Goal: Task Accomplishment & Management: Use online tool/utility

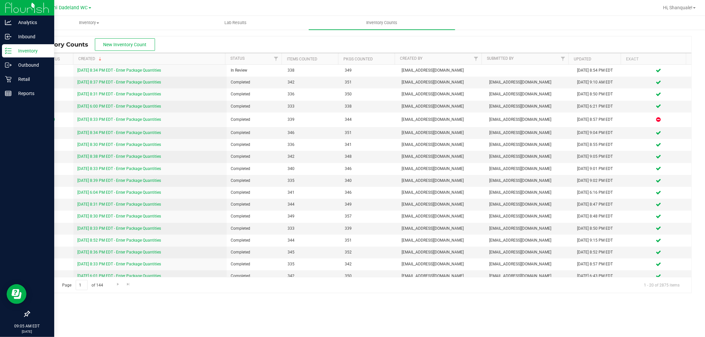
click at [34, 47] on p "Inventory" at bounding box center [32, 51] width 40 height 8
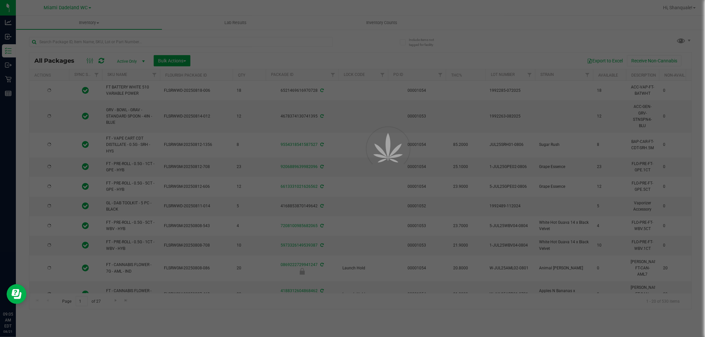
click at [208, 41] on div at bounding box center [352, 168] width 705 height 337
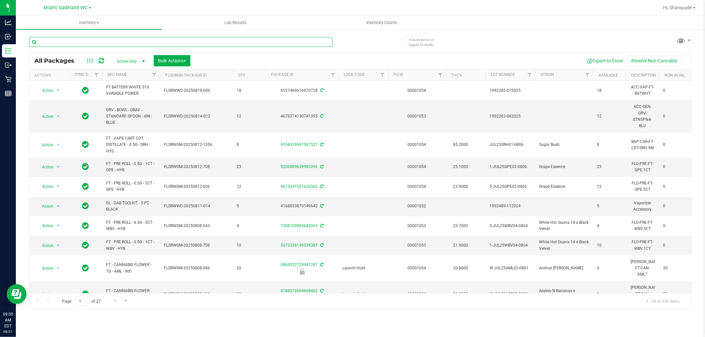
click at [208, 41] on input "text" at bounding box center [180, 42] width 303 height 10
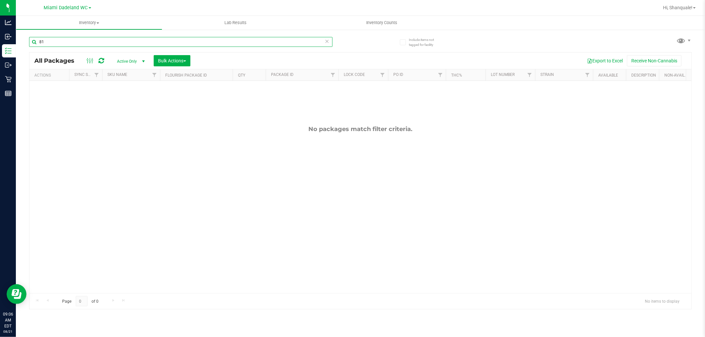
type input "8"
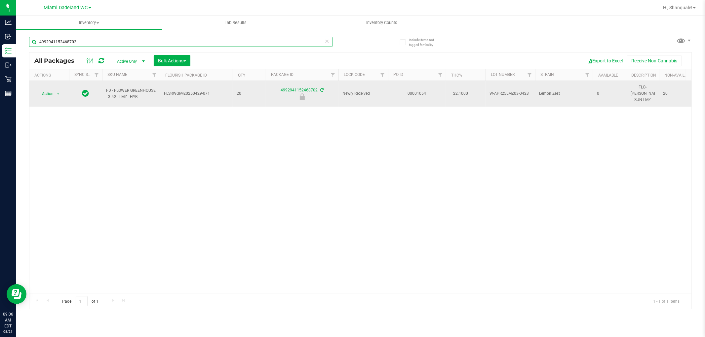
type input "4992941152468702"
click at [50, 96] on td "Action Action Edit attributes Global inventory Locate package Package audit log…" at bounding box center [49, 94] width 40 height 26
click at [53, 93] on span "Action" at bounding box center [45, 93] width 18 height 9
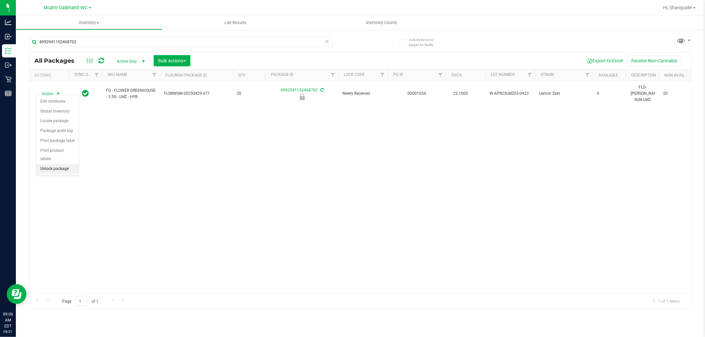
click at [58, 174] on li "Unlock package" at bounding box center [57, 169] width 42 height 10
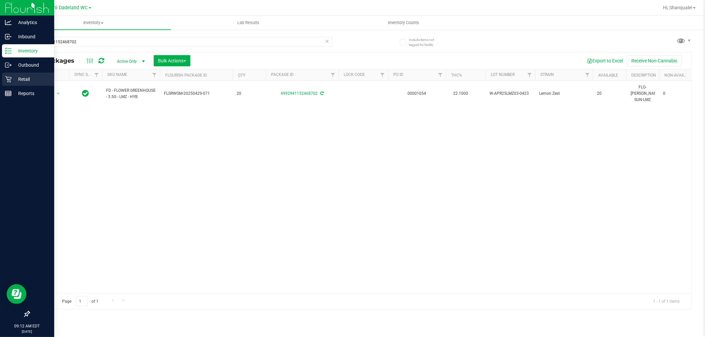
click at [1, 78] on link "Retail" at bounding box center [27, 80] width 54 height 14
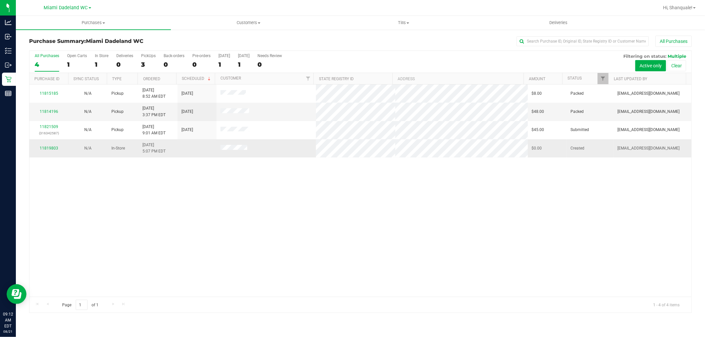
click at [48, 151] on div "11819803" at bounding box center [48, 148] width 31 height 6
click at [53, 149] on link "11819803" at bounding box center [49, 148] width 18 height 5
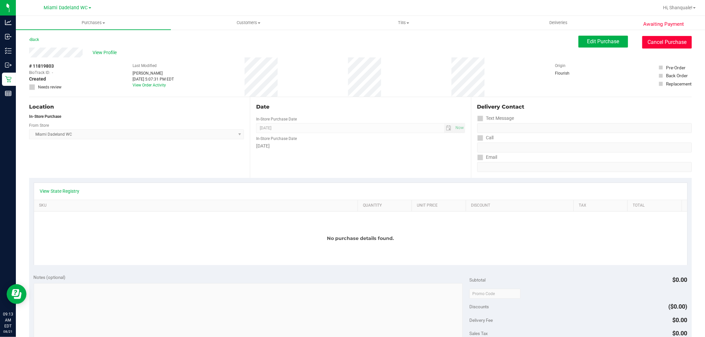
click at [671, 41] on button "Cancel Purchase" at bounding box center [667, 42] width 50 height 13
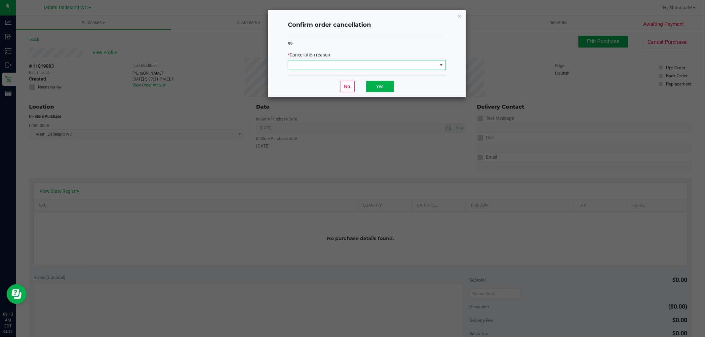
click at [422, 63] on span at bounding box center [362, 64] width 149 height 9
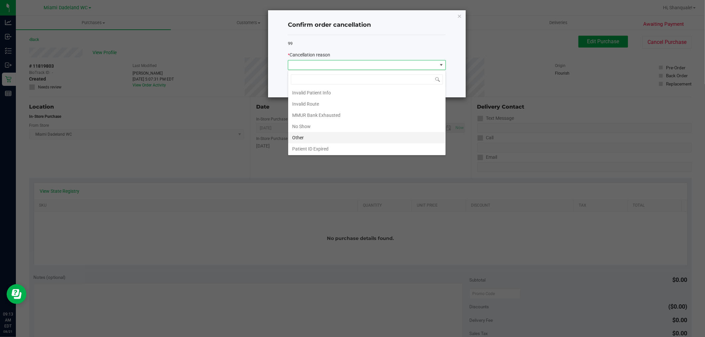
scroll to position [35, 0]
drag, startPoint x: 346, startPoint y: 127, endPoint x: 355, endPoint y: 125, distance: 9.1
click at [348, 127] on li "Other" at bounding box center [366, 125] width 157 height 11
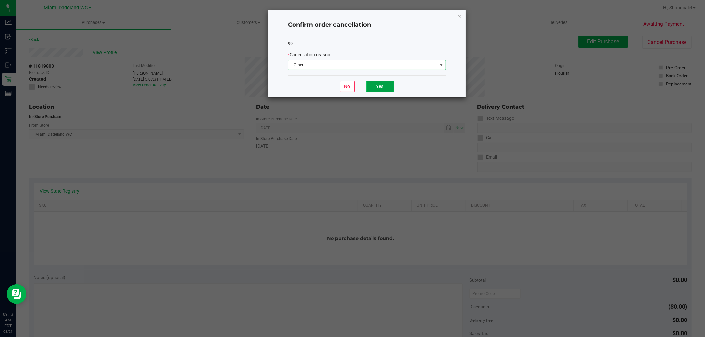
click at [388, 90] on button "Yes" at bounding box center [380, 86] width 28 height 11
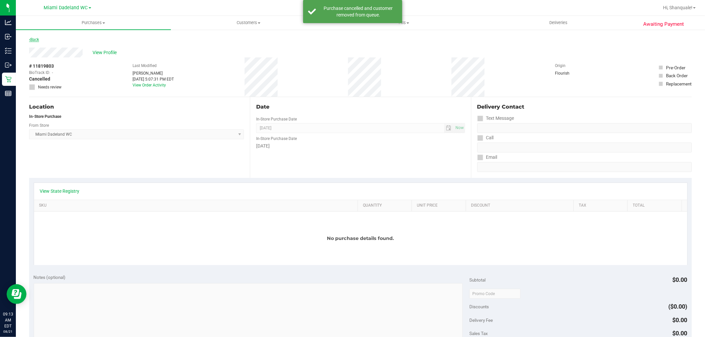
click at [34, 41] on link "Back" at bounding box center [34, 39] width 10 height 5
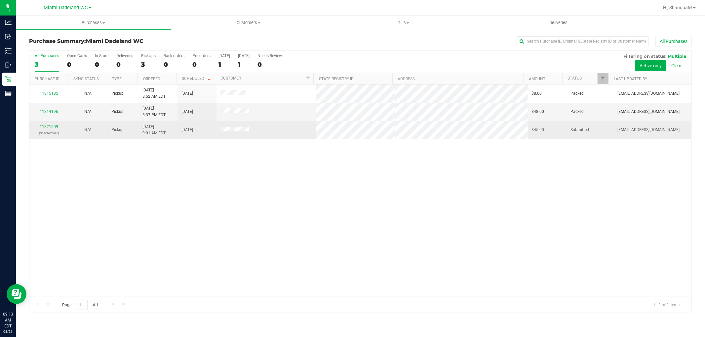
click at [43, 128] on link "11821509" at bounding box center [49, 127] width 18 height 5
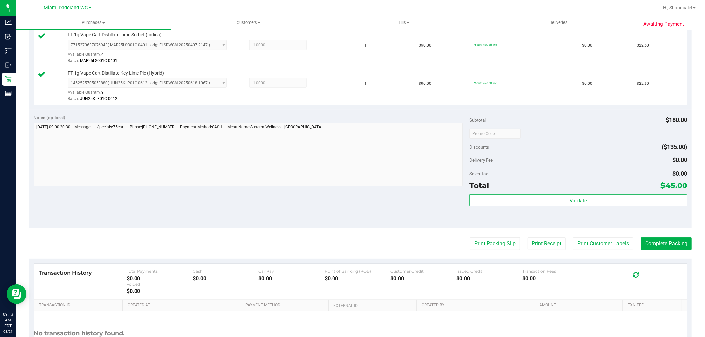
scroll to position [183, 0]
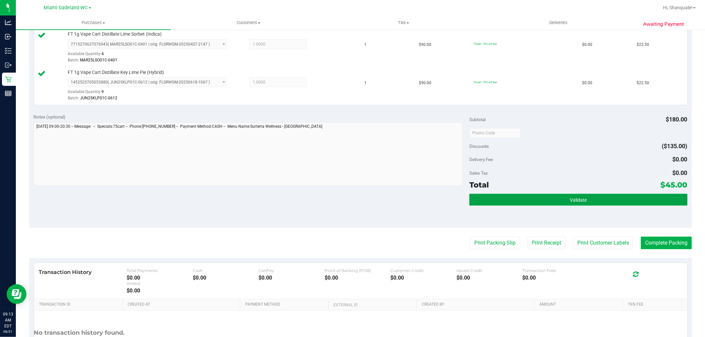
click at [573, 202] on span "Validate" at bounding box center [578, 200] width 17 height 5
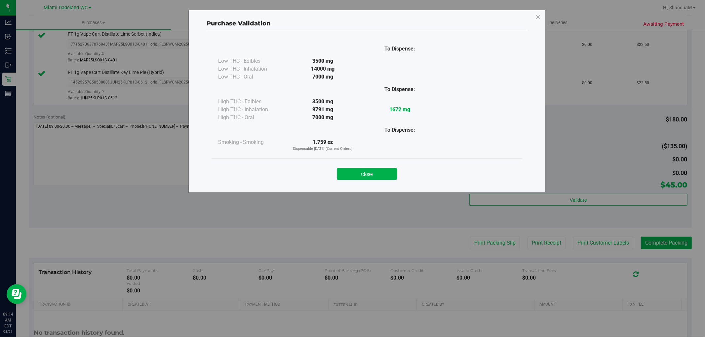
drag, startPoint x: 349, startPoint y: 174, endPoint x: 457, endPoint y: 231, distance: 121.5
click at [349, 174] on button "Close" at bounding box center [367, 174] width 60 height 12
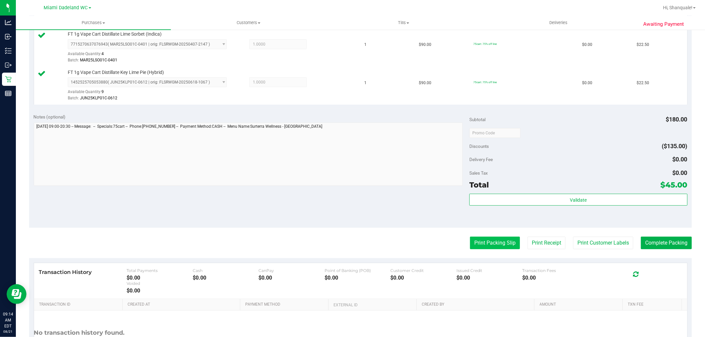
click at [470, 246] on button "Print Packing Slip" at bounding box center [495, 243] width 50 height 13
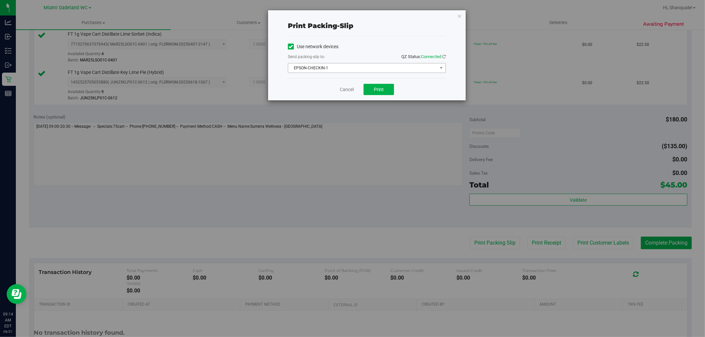
click at [375, 63] on span "EPSON-CHECKIN-1" at bounding box center [367, 68] width 158 height 10
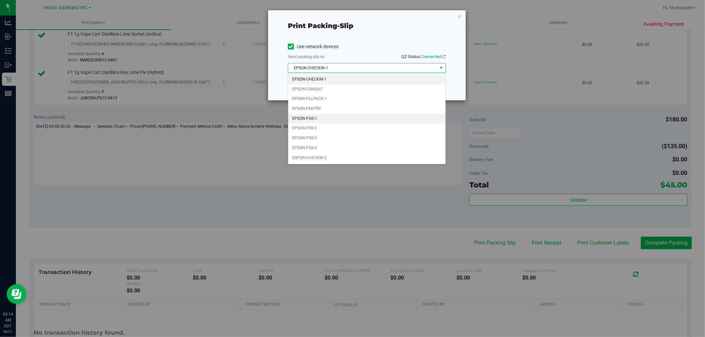
click at [365, 123] on li "EPSON-POS-1" at bounding box center [366, 119] width 157 height 10
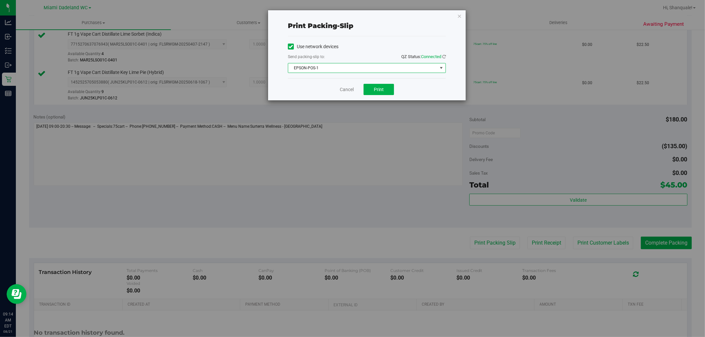
click at [366, 68] on span "EPSON-POS-1" at bounding box center [362, 67] width 149 height 9
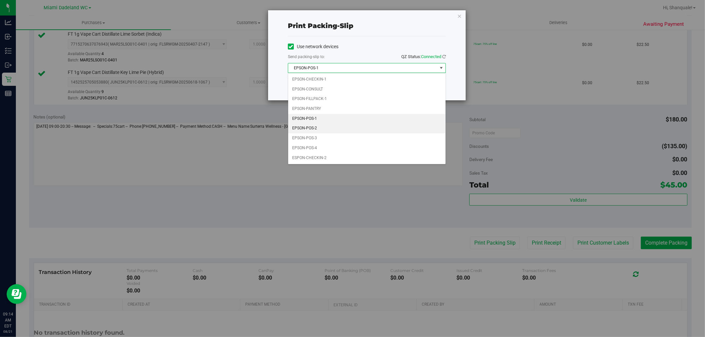
click at [364, 129] on li "EPSON-POS-2" at bounding box center [366, 129] width 157 height 10
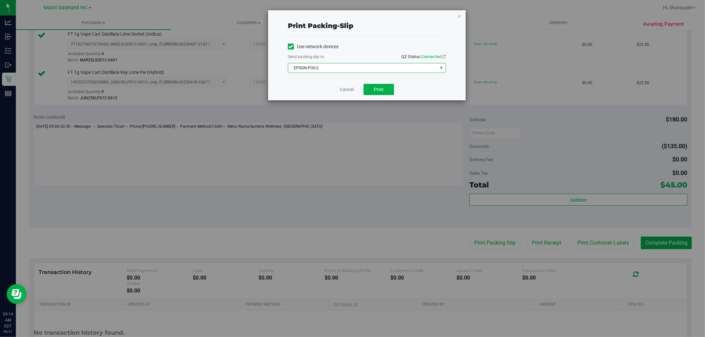
click at [377, 98] on div "Cancel Print" at bounding box center [367, 89] width 158 height 22
click at [377, 94] on button "Print" at bounding box center [378, 89] width 30 height 11
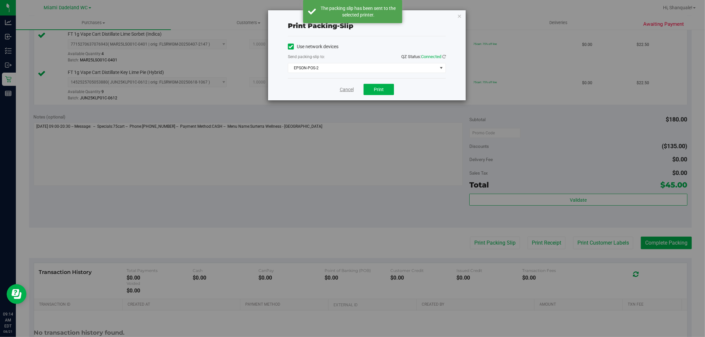
click at [342, 90] on link "Cancel" at bounding box center [347, 89] width 14 height 7
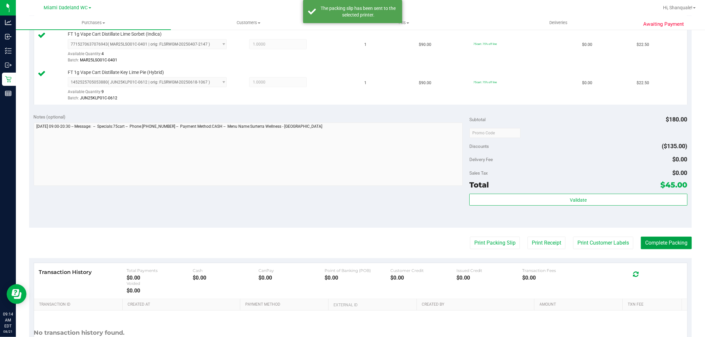
drag, startPoint x: 656, startPoint y: 247, endPoint x: 651, endPoint y: 296, distance: 48.8
click at [656, 247] on button "Complete Packing" at bounding box center [666, 243] width 51 height 13
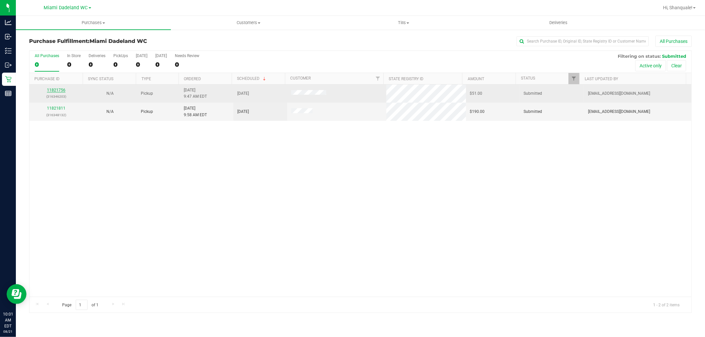
click at [52, 90] on link "11821756" at bounding box center [56, 90] width 18 height 5
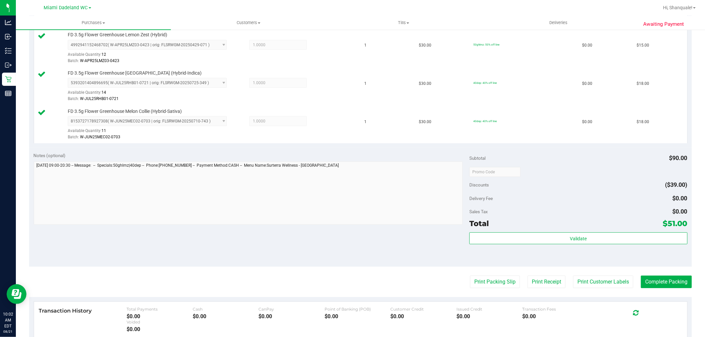
scroll to position [183, 0]
click at [564, 246] on div "Validate" at bounding box center [578, 247] width 218 height 30
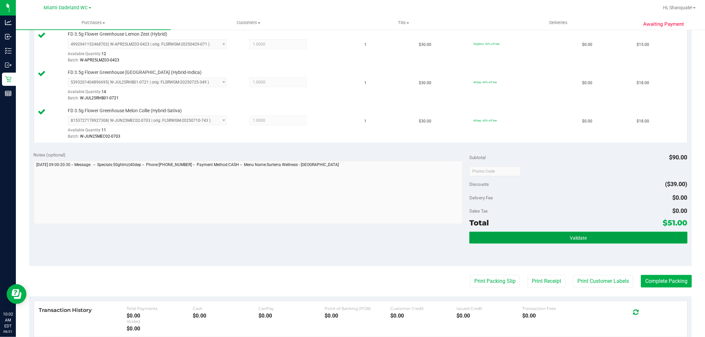
click at [558, 235] on button "Validate" at bounding box center [578, 238] width 218 height 12
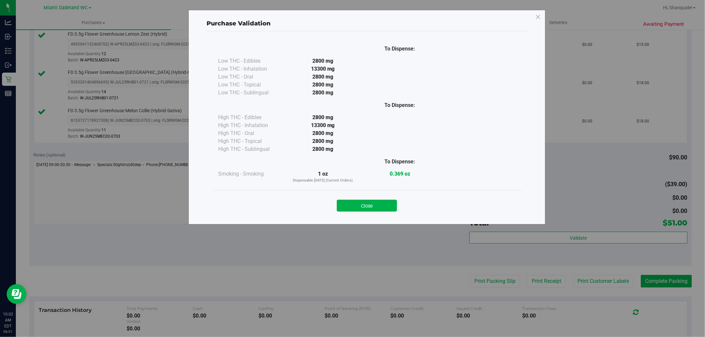
drag, startPoint x: 388, startPoint y: 206, endPoint x: 415, endPoint y: 248, distance: 49.6
click at [388, 207] on button "Close" at bounding box center [367, 206] width 60 height 12
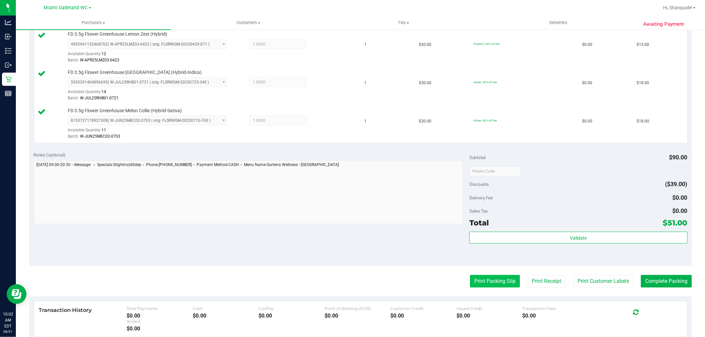
drag, startPoint x: 477, startPoint y: 274, endPoint x: 477, endPoint y: 278, distance: 4.6
click at [477, 276] on purchase-details "Back Edit Purchase Cancel Purchase View Profile # 11821756 BioTrack ID: - Submi…" at bounding box center [360, 136] width 662 height 568
click at [477, 281] on button "Print Packing Slip" at bounding box center [495, 281] width 50 height 13
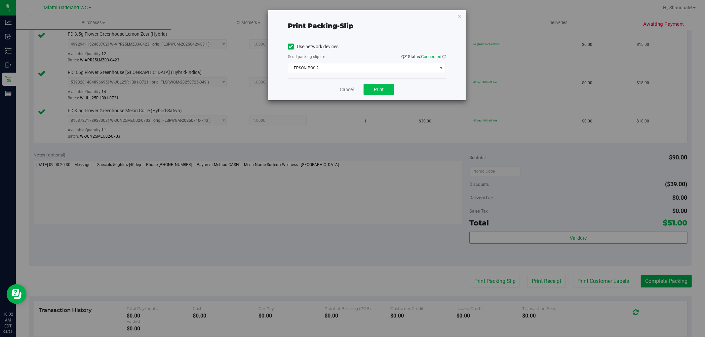
click at [385, 94] on div "Cancel Print" at bounding box center [367, 89] width 158 height 22
click at [390, 94] on button "Print" at bounding box center [378, 89] width 30 height 11
click at [351, 87] on link "Cancel" at bounding box center [347, 89] width 14 height 7
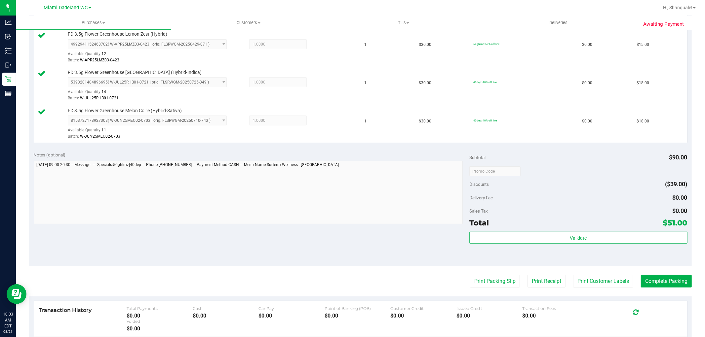
click at [666, 290] on purchase-details "Back Edit Purchase Cancel Purchase View Profile # 11821756 BioTrack ID: - Submi…" at bounding box center [360, 136] width 662 height 568
drag, startPoint x: 656, startPoint y: 273, endPoint x: 651, endPoint y: 271, distance: 5.2
click at [653, 272] on purchase-details "Back Edit Purchase Cancel Purchase View Profile # 11821756 BioTrack ID: - Submi…" at bounding box center [360, 136] width 662 height 568
drag, startPoint x: 651, startPoint y: 298, endPoint x: 648, endPoint y: 295, distance: 4.2
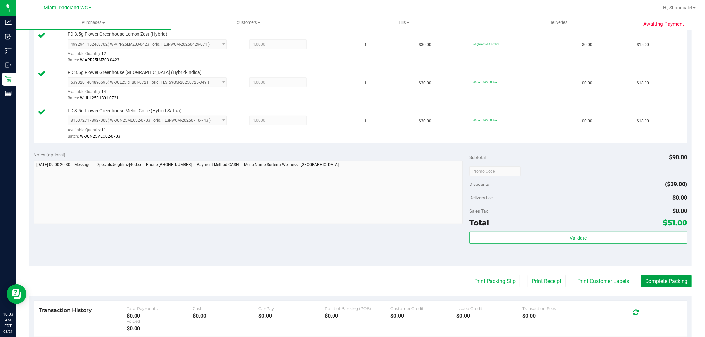
click at [671, 283] on button "Complete Packing" at bounding box center [666, 281] width 51 height 13
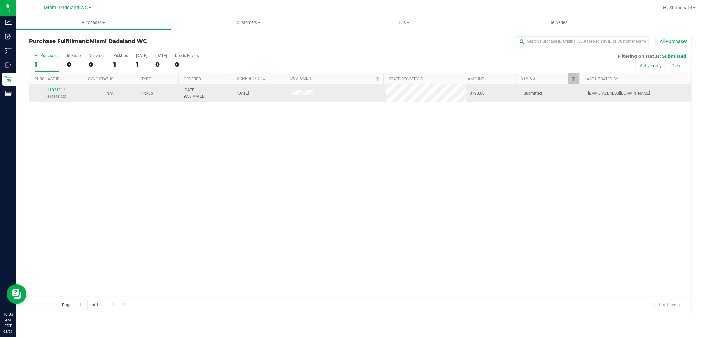
click at [56, 92] on link "11821811" at bounding box center [56, 90] width 18 height 5
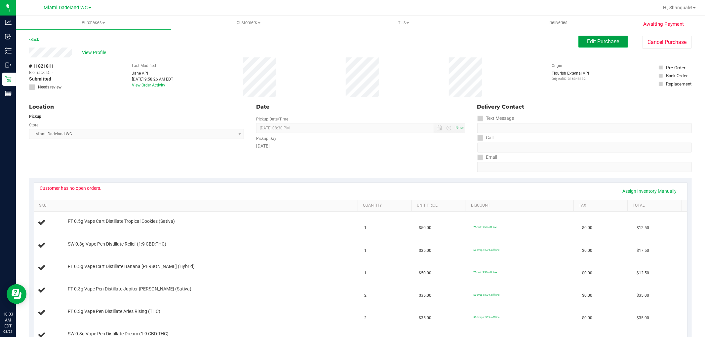
click at [581, 37] on button "Edit Purchase" at bounding box center [603, 42] width 50 height 12
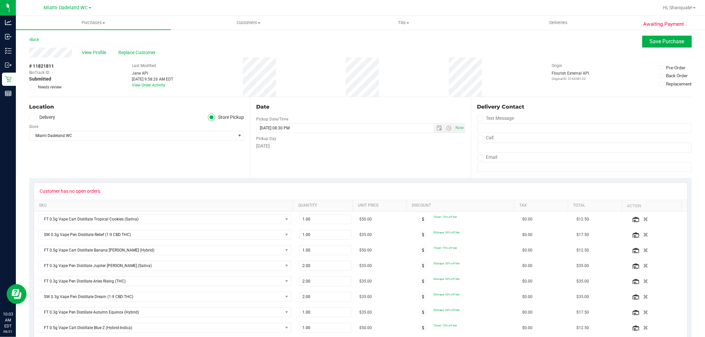
click at [30, 87] on icon at bounding box center [32, 87] width 4 height 0
click at [0, 0] on input "Needs review" at bounding box center [0, 0] width 0 height 0
click at [649, 38] on span "Save Purchase" at bounding box center [666, 41] width 35 height 6
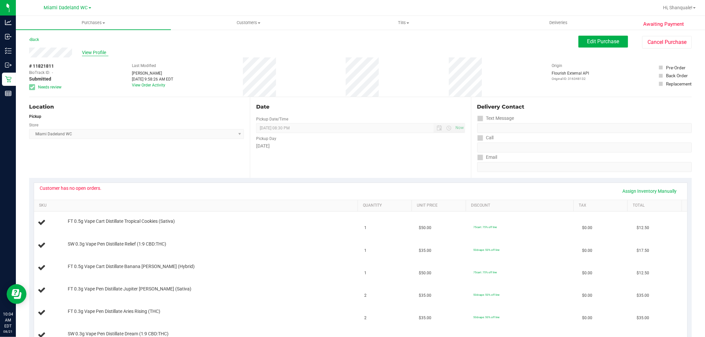
click at [87, 50] on span "View Profile" at bounding box center [95, 52] width 26 height 7
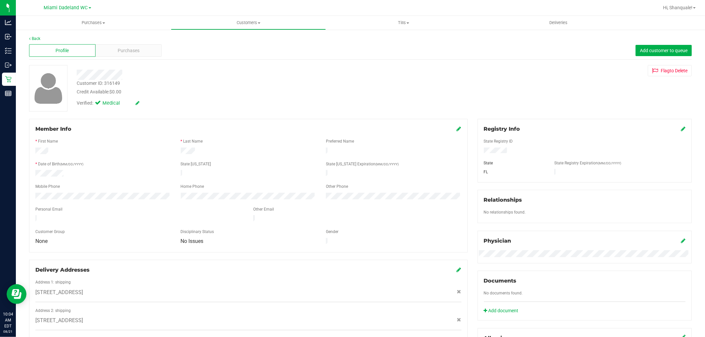
click at [111, 83] on div "Customer ID: 316149" at bounding box center [98, 83] width 43 height 7
copy div "316149"
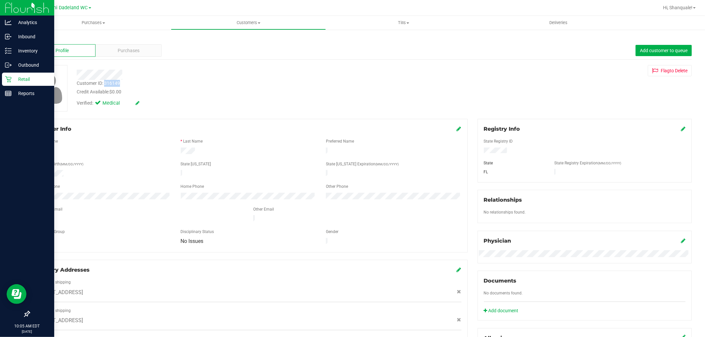
click at [18, 75] on p "Retail" at bounding box center [32, 79] width 40 height 8
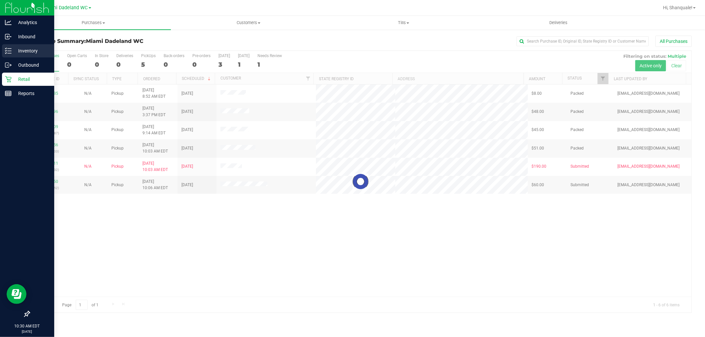
click at [12, 48] on p "Inventory" at bounding box center [32, 51] width 40 height 8
click at [36, 52] on p "Inventory" at bounding box center [32, 51] width 40 height 8
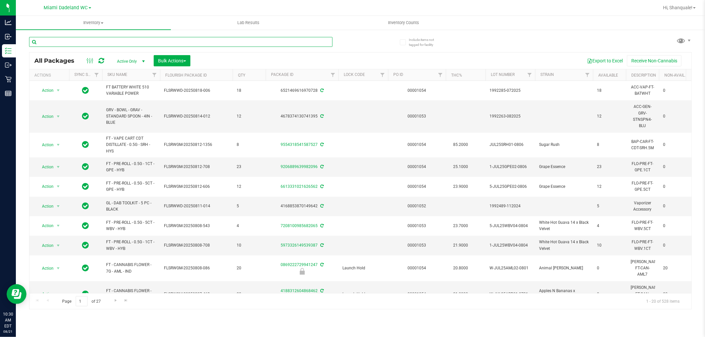
click at [205, 43] on input "text" at bounding box center [180, 42] width 303 height 10
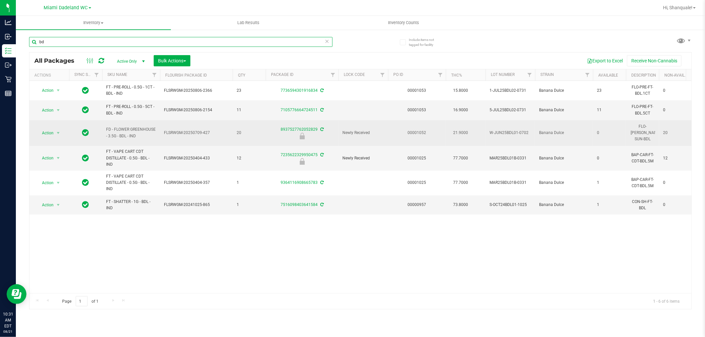
type input "b"
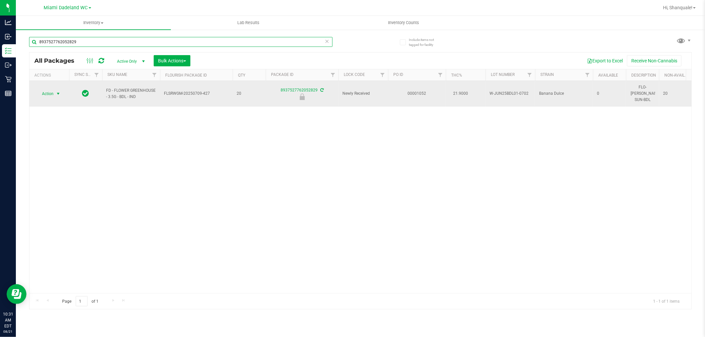
type input "8937527762052829"
click at [56, 92] on span "select" at bounding box center [57, 93] width 5 height 5
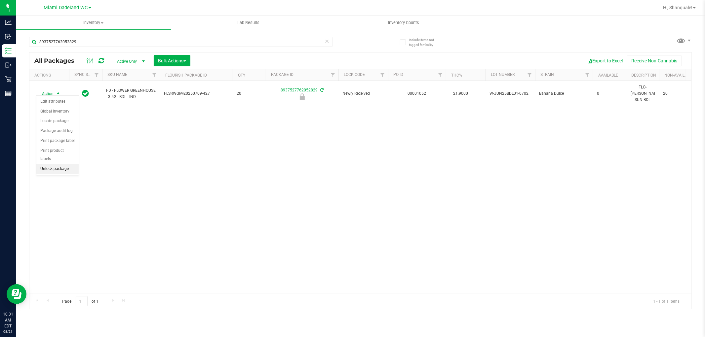
click at [54, 174] on li "Unlock package" at bounding box center [57, 169] width 42 height 10
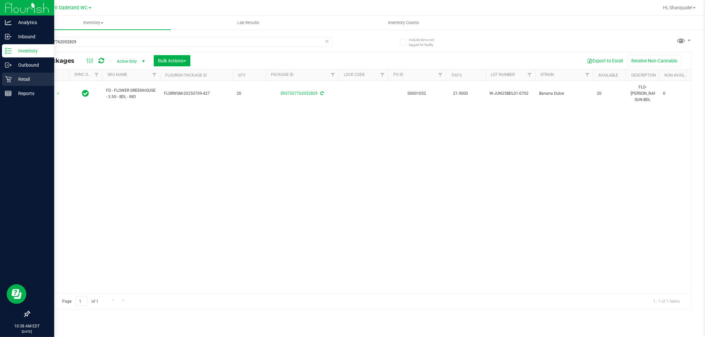
click at [12, 80] on p "Retail" at bounding box center [32, 79] width 40 height 8
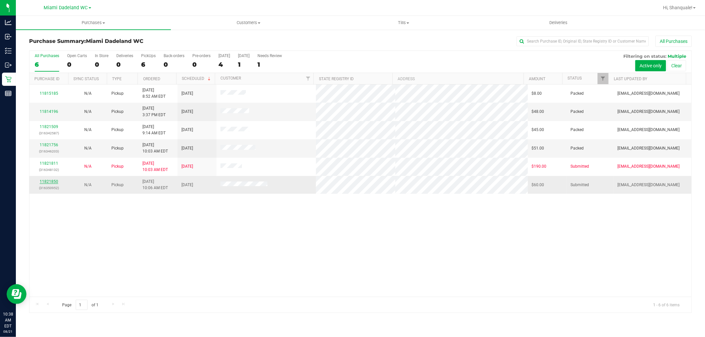
click at [57, 184] on link "11821850" at bounding box center [49, 181] width 18 height 5
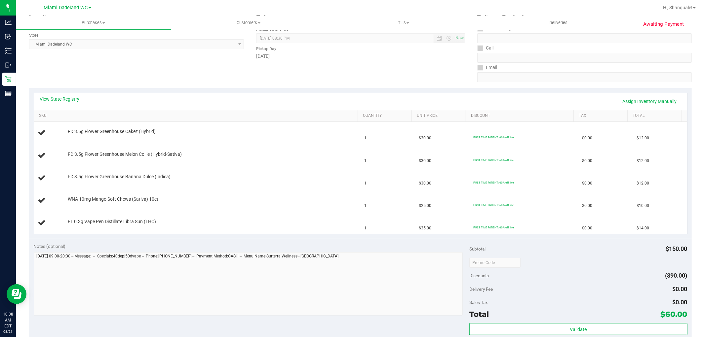
scroll to position [73, 0]
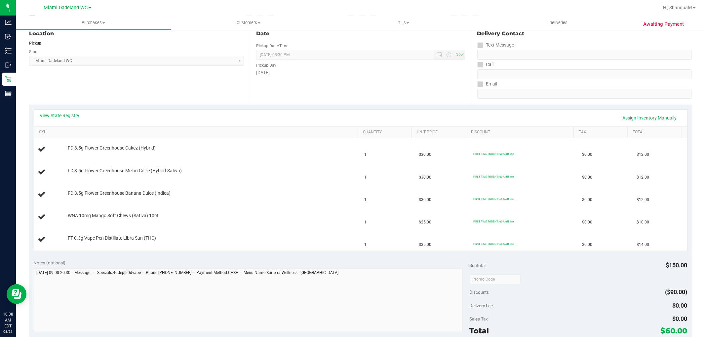
click at [50, 135] on th "SKU" at bounding box center [196, 133] width 324 height 12
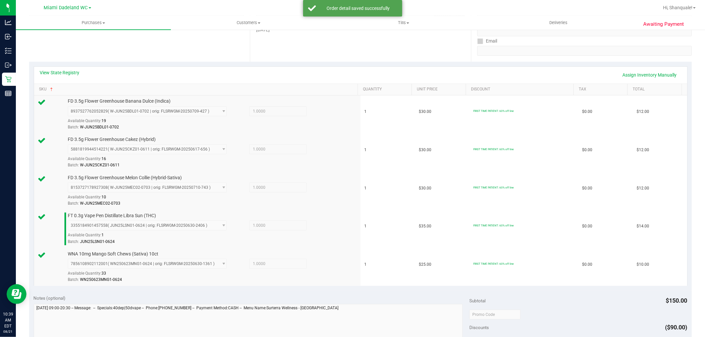
scroll to position [183, 0]
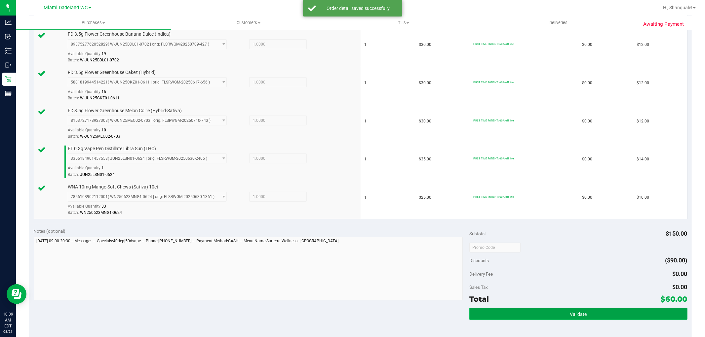
click at [537, 310] on button "Validate" at bounding box center [578, 314] width 218 height 12
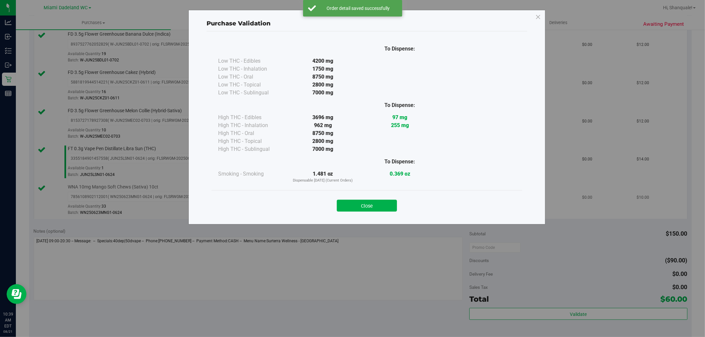
drag, startPoint x: 394, startPoint y: 203, endPoint x: 403, endPoint y: 213, distance: 13.6
click at [394, 203] on button "Close" at bounding box center [367, 206] width 60 height 12
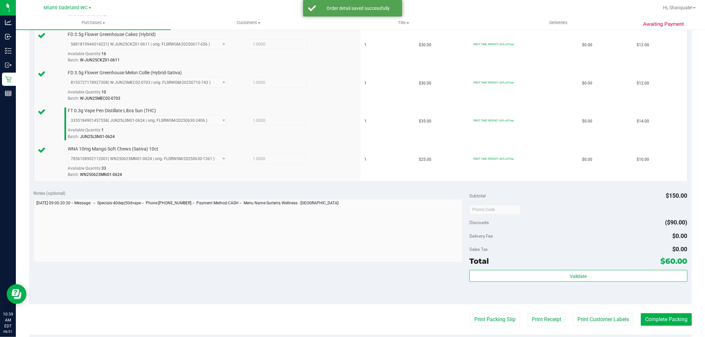
scroll to position [257, 0]
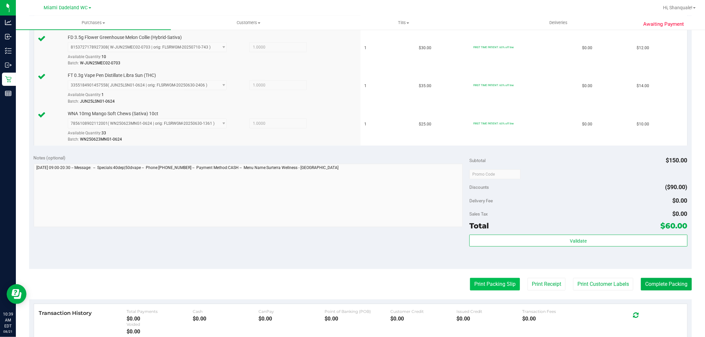
click at [506, 286] on button "Print Packing Slip" at bounding box center [495, 284] width 50 height 13
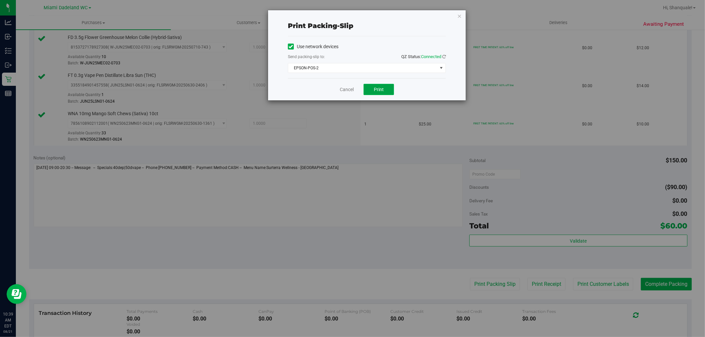
click at [389, 88] on button "Print" at bounding box center [378, 89] width 30 height 11
click at [346, 88] on link "Cancel" at bounding box center [347, 89] width 14 height 7
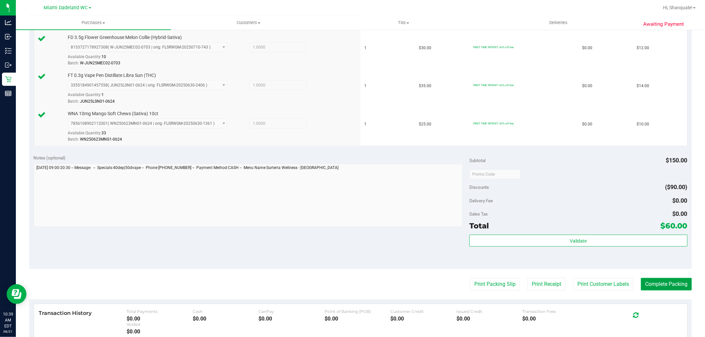
click at [676, 289] on button "Complete Packing" at bounding box center [666, 284] width 51 height 13
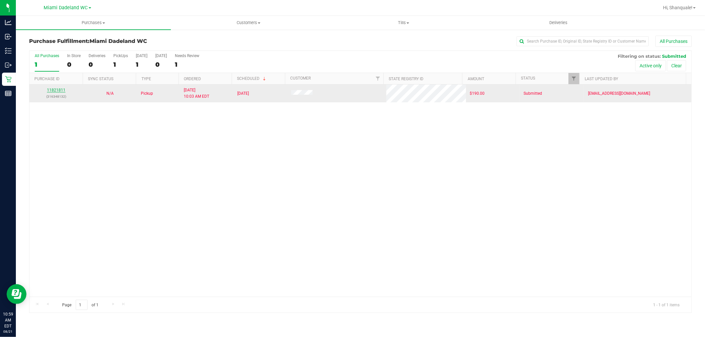
click at [56, 90] on link "11821811" at bounding box center [56, 90] width 18 height 5
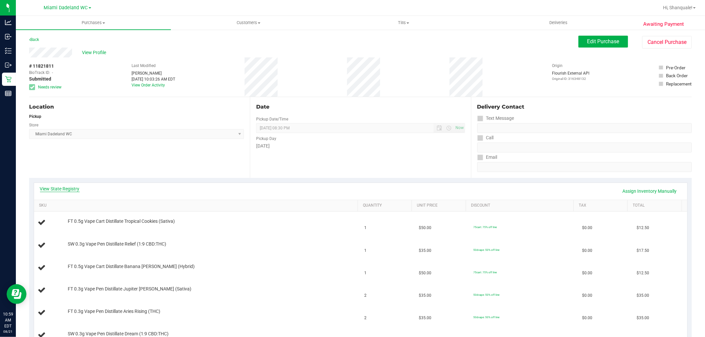
click at [62, 191] on link "View State Registry" at bounding box center [60, 189] width 40 height 7
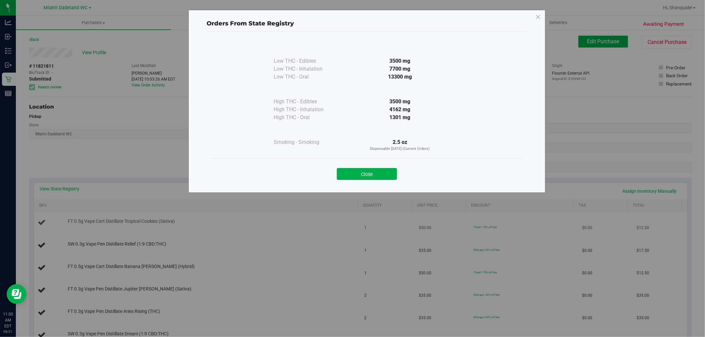
drag, startPoint x: 346, startPoint y: 173, endPoint x: 237, endPoint y: 234, distance: 124.7
click at [346, 173] on button "Close" at bounding box center [367, 174] width 60 height 12
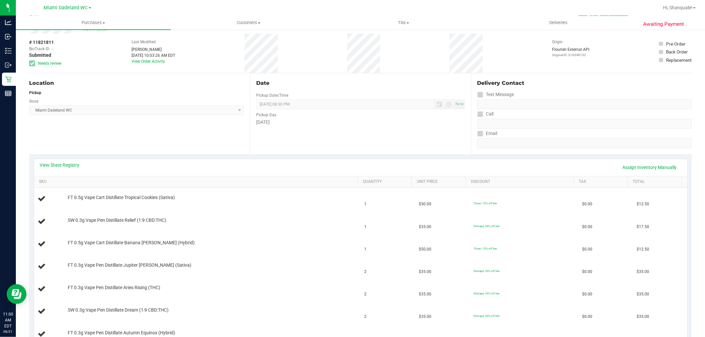
scroll to position [37, 0]
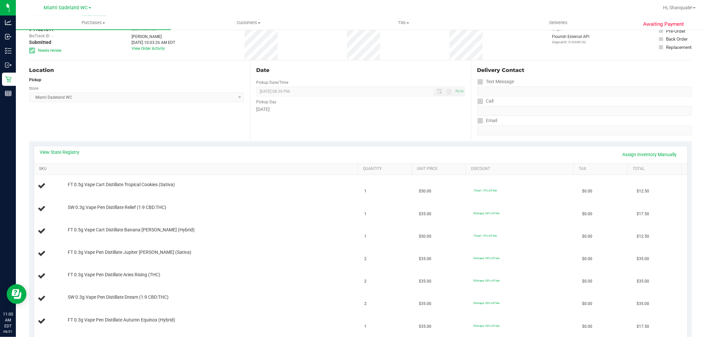
click at [45, 170] on link "SKU" at bounding box center [197, 168] width 316 height 5
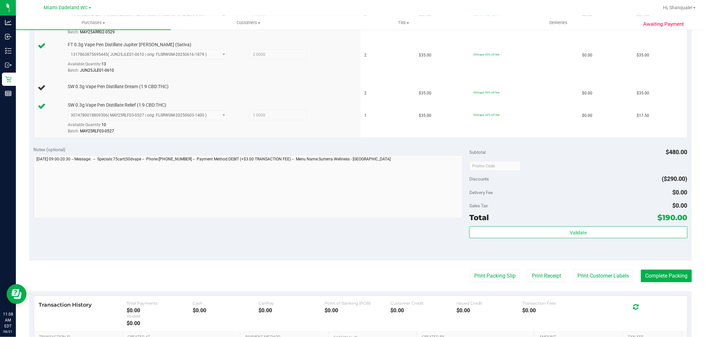
scroll to position [478, 0]
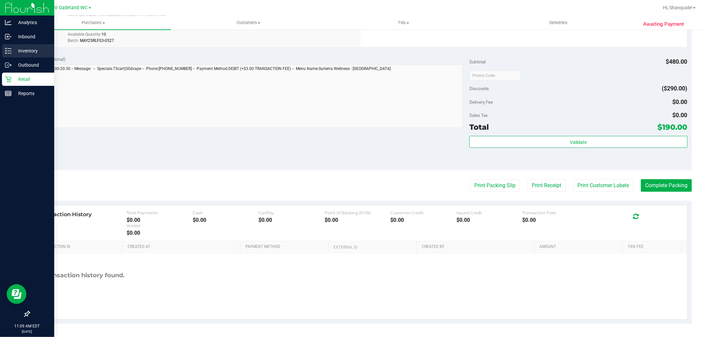
click at [32, 51] on p "Inventory" at bounding box center [32, 51] width 40 height 8
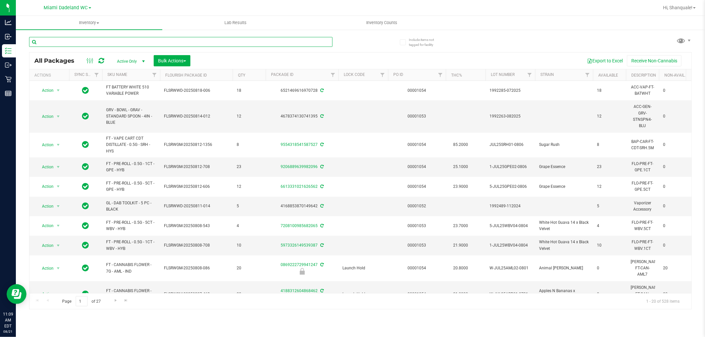
click at [78, 37] on input "text" at bounding box center [180, 42] width 303 height 10
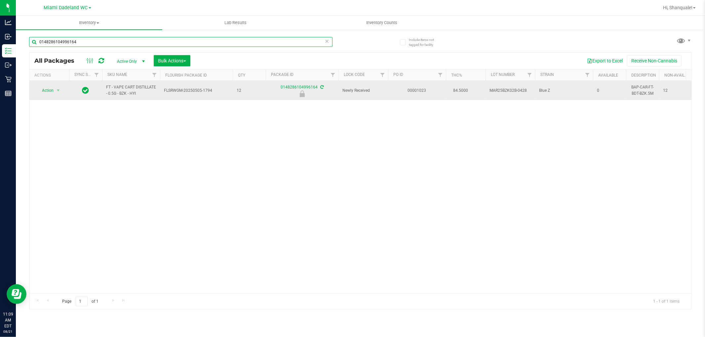
type input "0148286104996164"
click at [54, 92] on span "Action" at bounding box center [45, 90] width 18 height 9
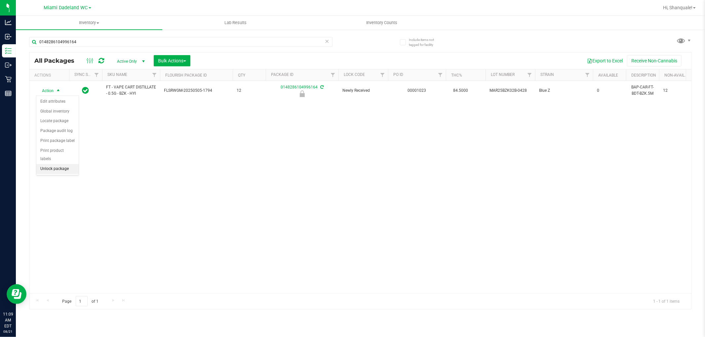
click at [58, 167] on li "Unlock package" at bounding box center [57, 169] width 42 height 10
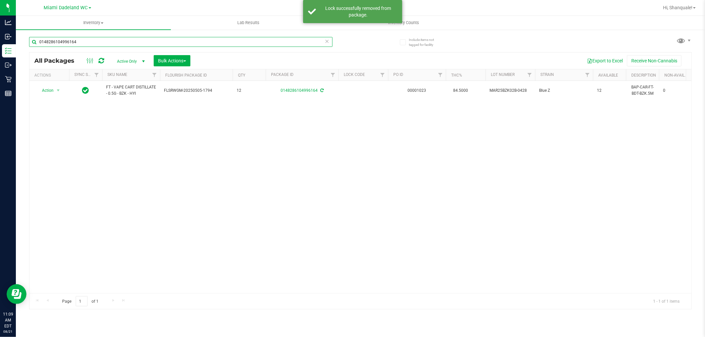
click at [136, 44] on input "0148286104996164" at bounding box center [180, 42] width 303 height 10
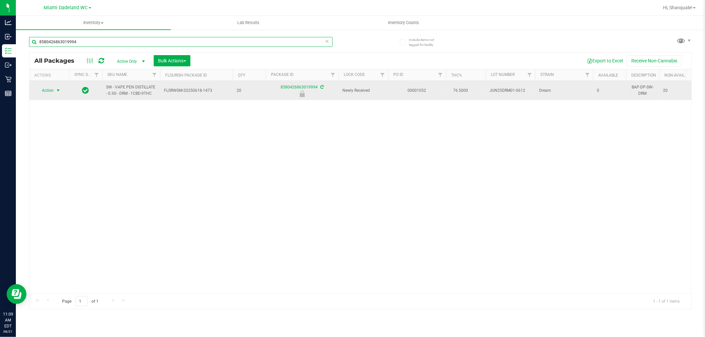
type input "8580426863019994"
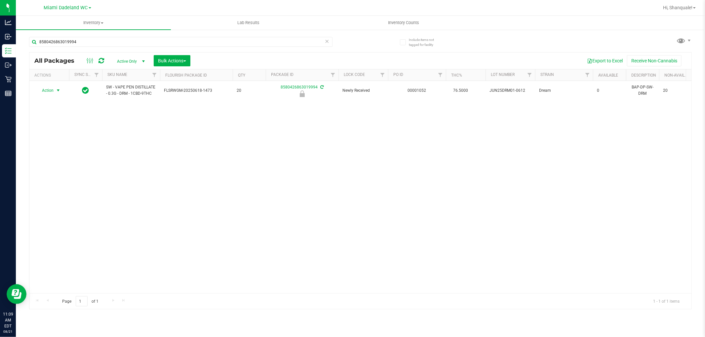
drag, startPoint x: 55, startPoint y: 95, endPoint x: 68, endPoint y: 126, distance: 33.7
click at [55, 91] on span "select" at bounding box center [57, 90] width 5 height 5
click at [64, 169] on li "Unlock package" at bounding box center [57, 169] width 42 height 10
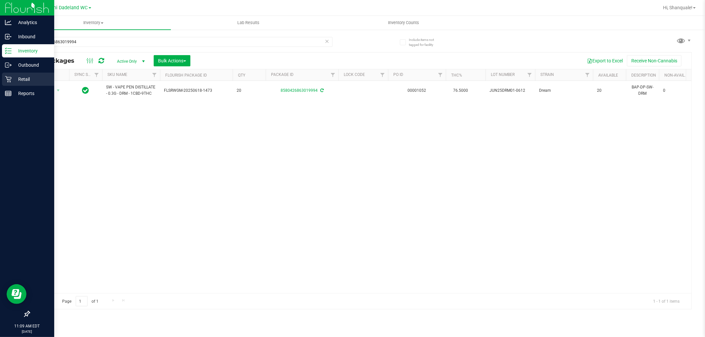
click at [14, 75] on div "Retail" at bounding box center [28, 79] width 52 height 13
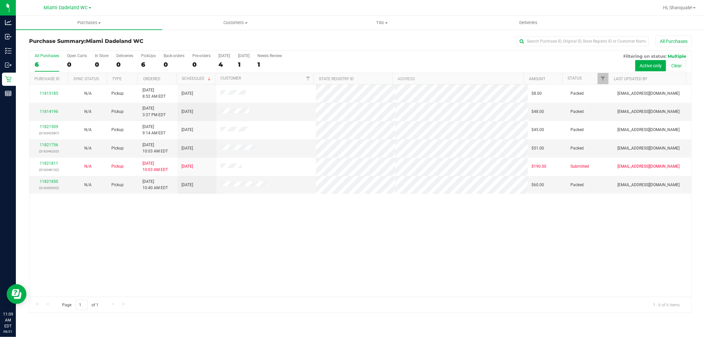
click at [182, 242] on div "11815185 N/A Pickup [DATE] 8:52 AM EDT 8/23/2025 $8.00 Packed [EMAIL_ADDRESS][D…" at bounding box center [360, 191] width 662 height 212
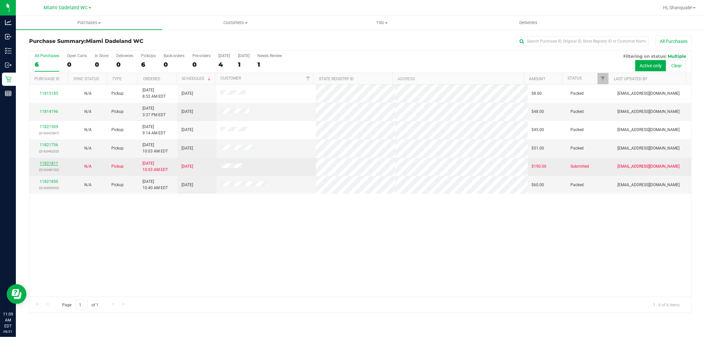
click at [49, 163] on link "11821811" at bounding box center [49, 163] width 18 height 5
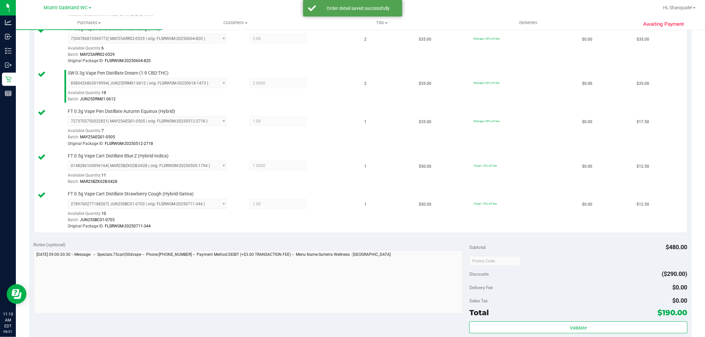
scroll to position [477, 0]
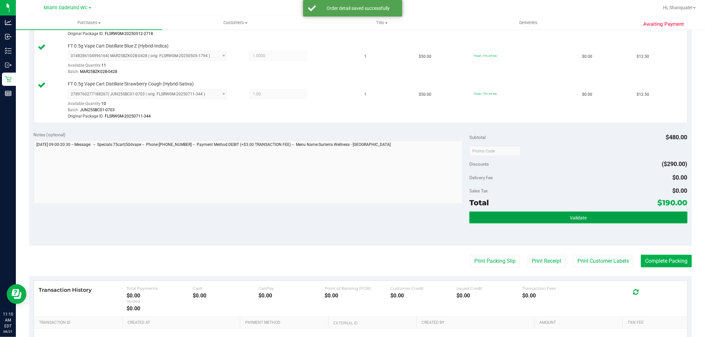
click at [567, 213] on button "Validate" at bounding box center [578, 218] width 218 height 12
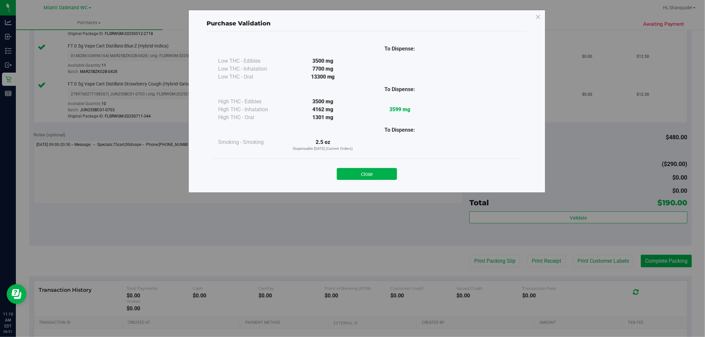
click at [357, 163] on div "Close" at bounding box center [366, 172] width 311 height 27
click at [358, 168] on button "Close" at bounding box center [367, 174] width 60 height 12
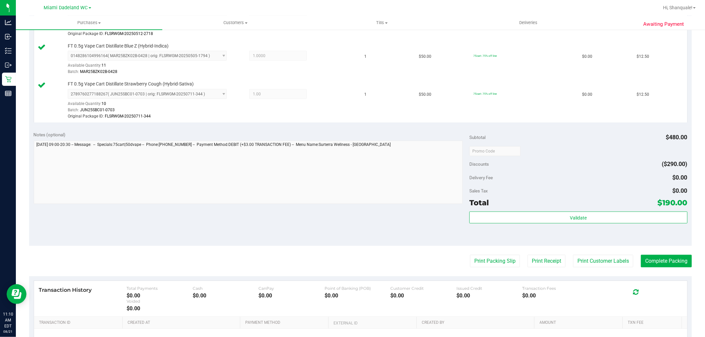
click at [501, 263] on button "Print Packing Slip" at bounding box center [495, 261] width 50 height 13
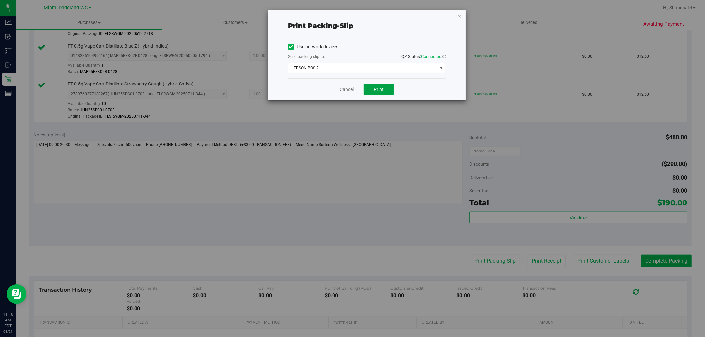
click at [367, 88] on button "Print" at bounding box center [378, 89] width 30 height 11
click at [349, 90] on link "Cancel" at bounding box center [347, 89] width 14 height 7
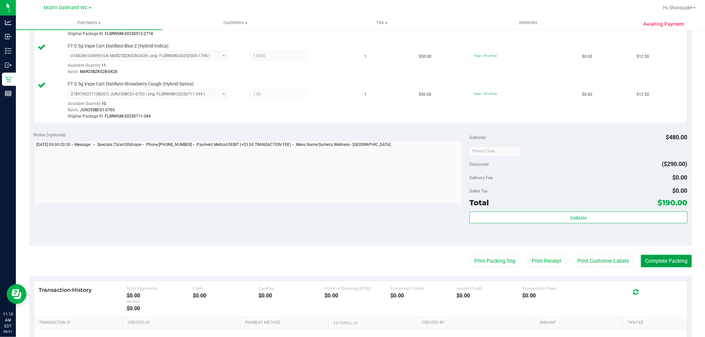
click at [653, 267] on button "Complete Packing" at bounding box center [666, 261] width 51 height 13
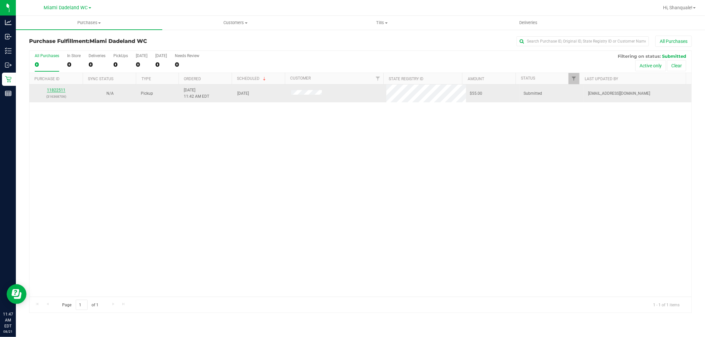
click at [62, 92] on link "11822511" at bounding box center [56, 90] width 18 height 5
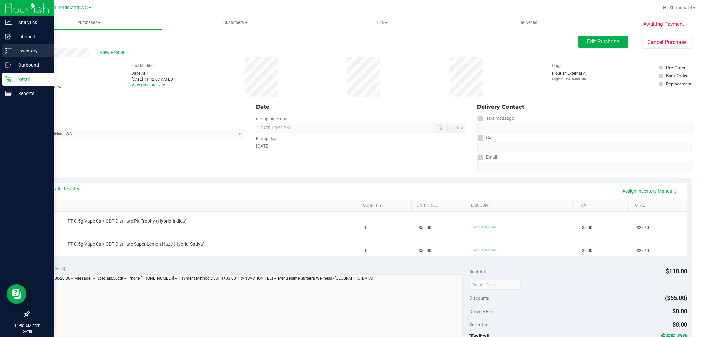
click at [31, 52] on p "Inventory" at bounding box center [32, 51] width 40 height 8
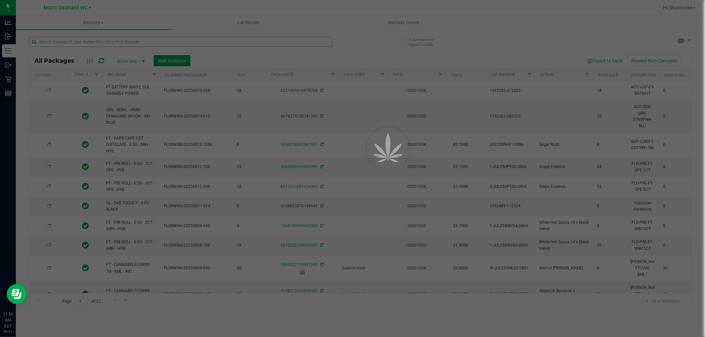
click at [99, 45] on div at bounding box center [352, 168] width 705 height 337
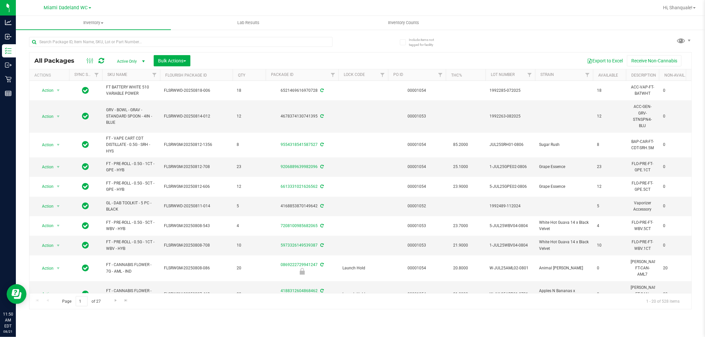
click at [110, 47] on div at bounding box center [180, 44] width 303 height 15
click at [108, 38] on input "text" at bounding box center [180, 42] width 303 height 10
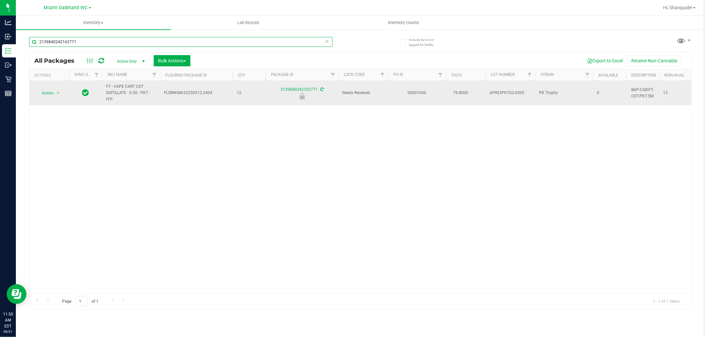
type input "2139840242162771"
click at [61, 97] on div "Action Action Edit attributes Global inventory Locate package Package audit log…" at bounding box center [49, 93] width 32 height 9
click at [59, 98] on td "Action Action Edit attributes Global inventory Locate package Package audit log…" at bounding box center [49, 93] width 40 height 24
click at [58, 97] on td "Action Action Edit attributes Global inventory Locate package Package audit log…" at bounding box center [49, 93] width 40 height 24
click at [59, 96] on span "select" at bounding box center [58, 93] width 8 height 9
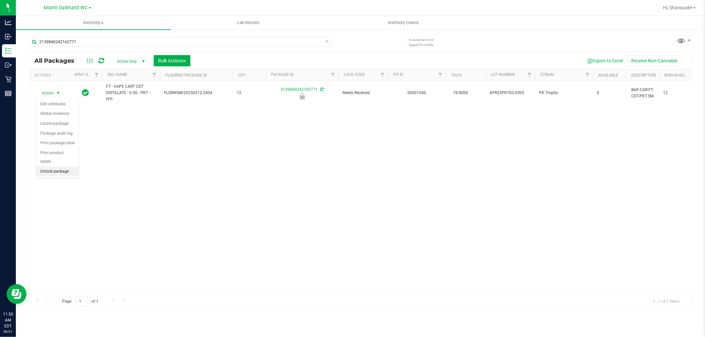
click at [64, 176] on li "Unlock package" at bounding box center [57, 172] width 42 height 10
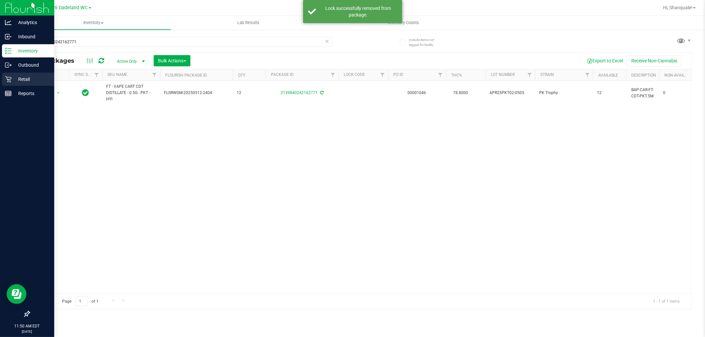
click at [10, 76] on icon at bounding box center [8, 79] width 7 height 7
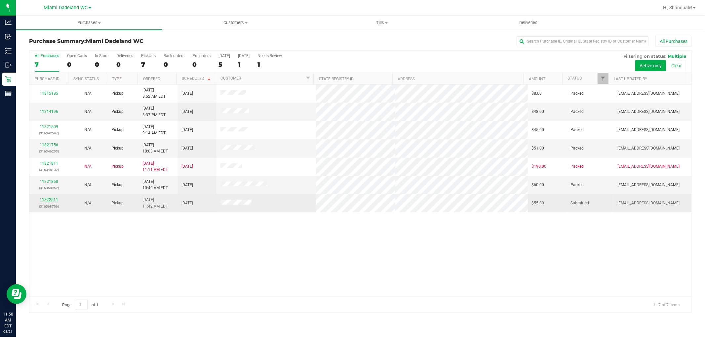
click at [51, 202] on link "11822511" at bounding box center [49, 200] width 18 height 5
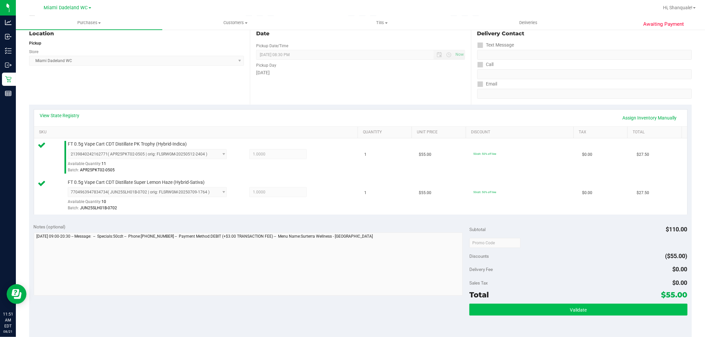
scroll to position [110, 0]
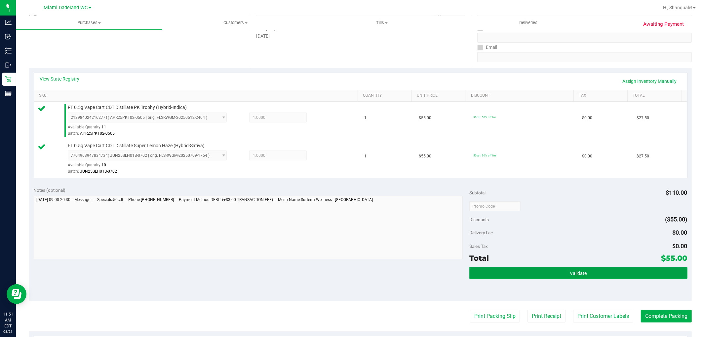
click at [552, 272] on button "Validate" at bounding box center [578, 273] width 218 height 12
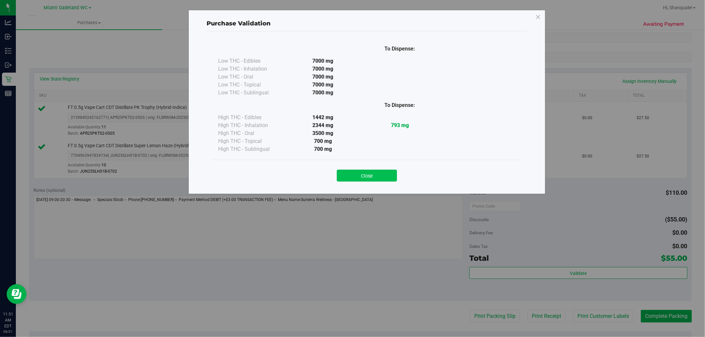
click at [370, 174] on button "Close" at bounding box center [367, 176] width 60 height 12
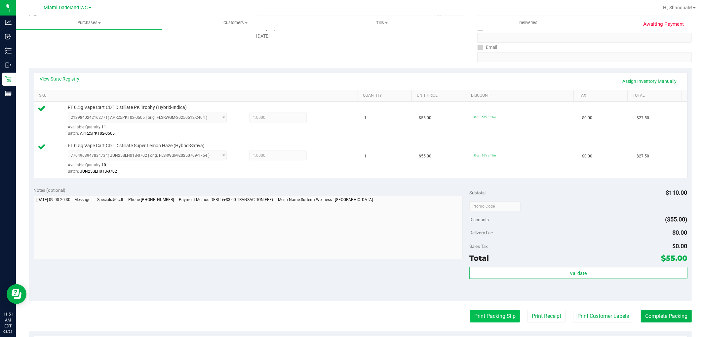
click at [494, 317] on button "Print Packing Slip" at bounding box center [495, 316] width 50 height 13
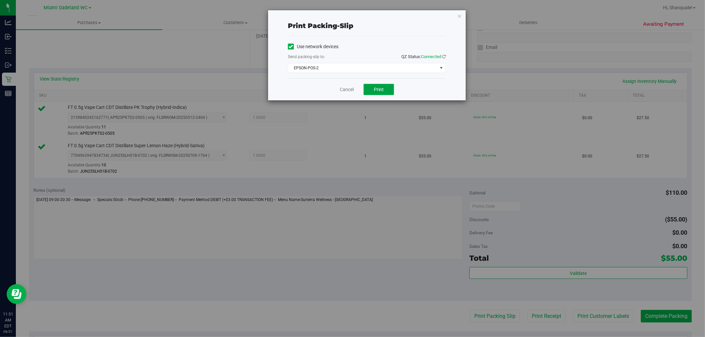
click at [393, 90] on button "Print" at bounding box center [378, 89] width 30 height 11
drag, startPoint x: 349, startPoint y: 89, endPoint x: 365, endPoint y: 101, distance: 20.6
click at [348, 90] on link "Cancel" at bounding box center [347, 89] width 14 height 7
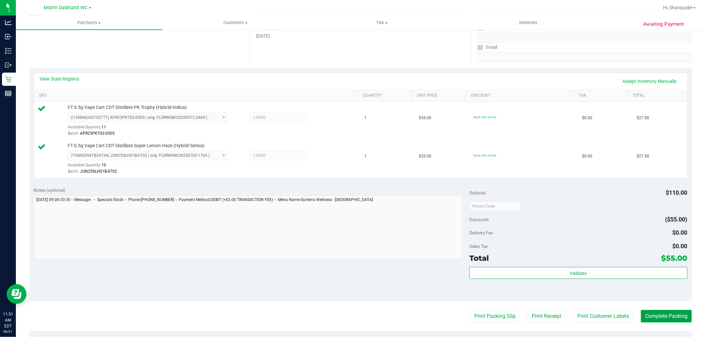
click at [666, 318] on button "Complete Packing" at bounding box center [666, 316] width 51 height 13
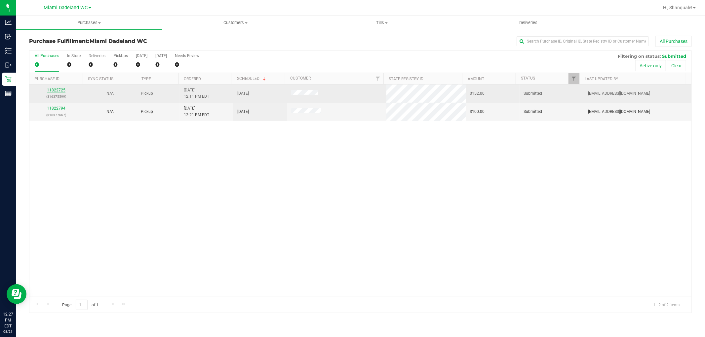
click at [59, 91] on link "11822725" at bounding box center [56, 90] width 18 height 5
click at [55, 90] on link "11822725" at bounding box center [56, 90] width 18 height 5
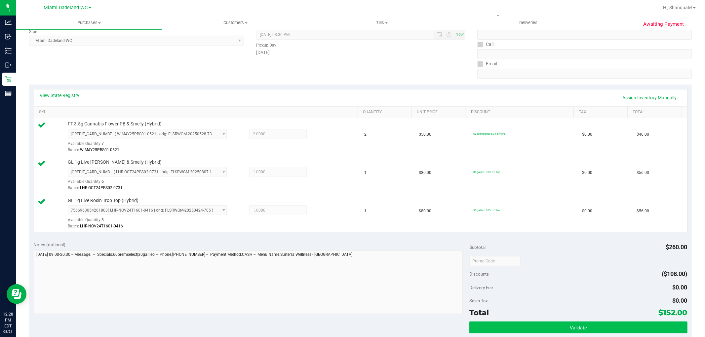
scroll to position [147, 0]
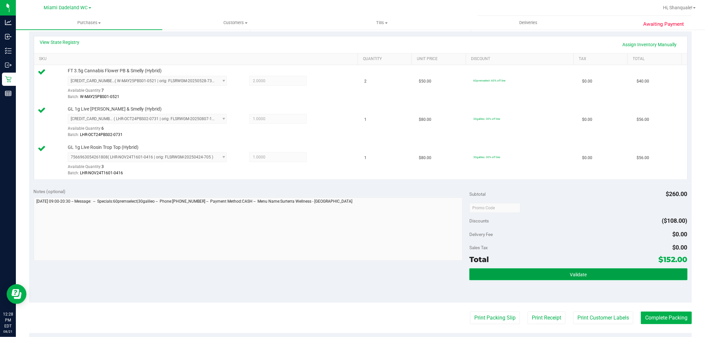
drag, startPoint x: 569, startPoint y: 274, endPoint x: 569, endPoint y: 283, distance: 9.2
click at [570, 277] on span "Validate" at bounding box center [578, 274] width 17 height 5
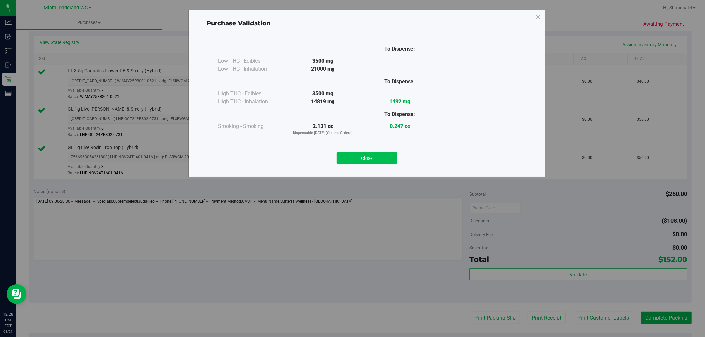
drag, startPoint x: 348, startPoint y: 151, endPoint x: 349, endPoint y: 156, distance: 5.1
click at [349, 155] on div "Close" at bounding box center [366, 156] width 301 height 17
click at [352, 159] on button "Close" at bounding box center [367, 158] width 60 height 12
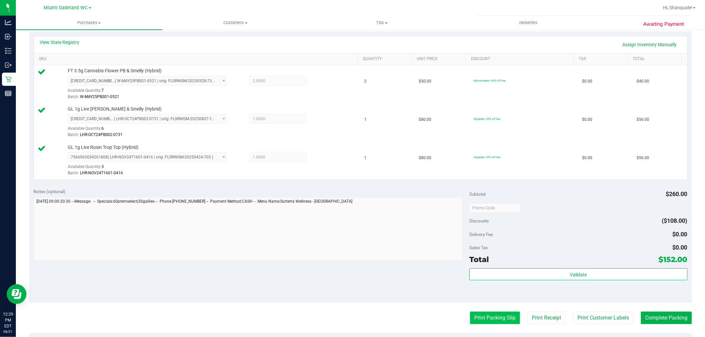
click at [505, 318] on button "Print Packing Slip" at bounding box center [495, 318] width 50 height 13
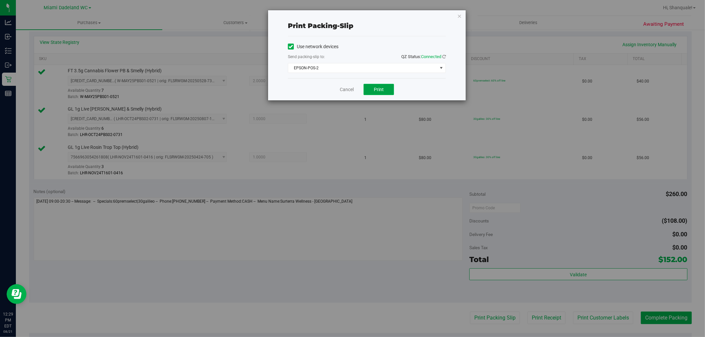
click at [390, 87] on button "Print" at bounding box center [378, 89] width 30 height 11
click at [349, 91] on link "Cancel" at bounding box center [347, 89] width 14 height 7
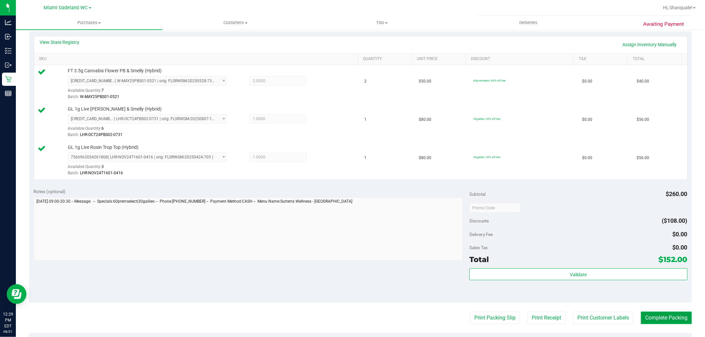
click at [672, 316] on button "Complete Packing" at bounding box center [666, 318] width 51 height 13
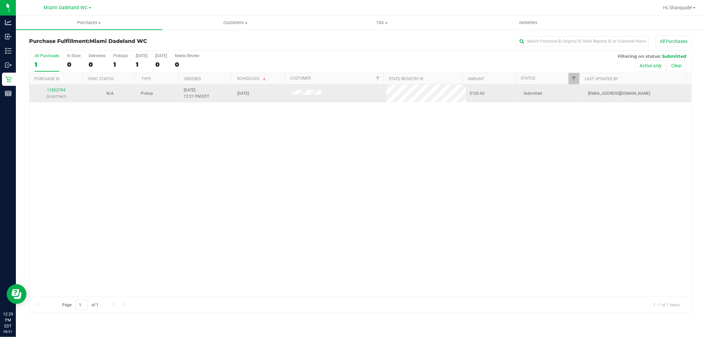
click at [74, 101] on td "11822794 (316377667)" at bounding box center [56, 94] width 54 height 18
click at [60, 92] on link "11822794" at bounding box center [56, 90] width 18 height 5
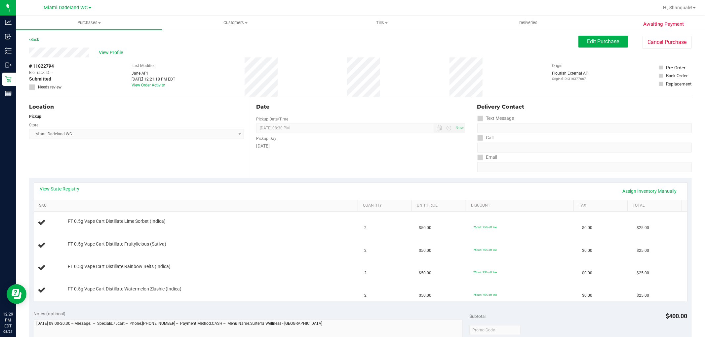
click at [44, 206] on link "SKU" at bounding box center [197, 205] width 316 height 5
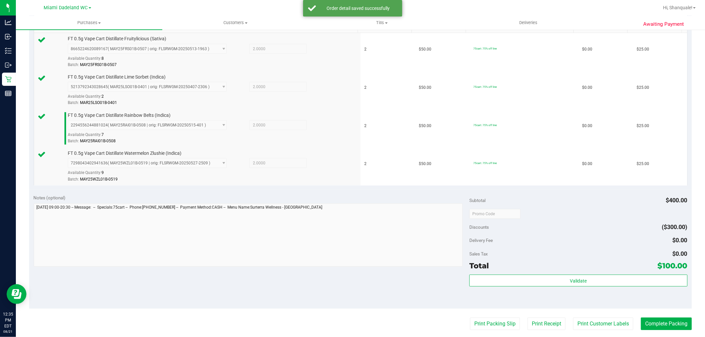
scroll to position [318, 0]
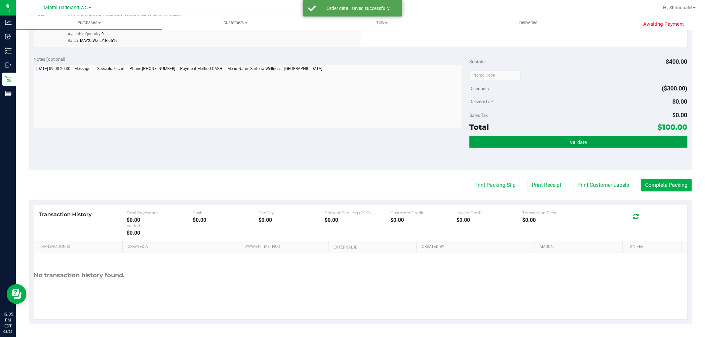
click at [600, 144] on button "Validate" at bounding box center [578, 142] width 218 height 12
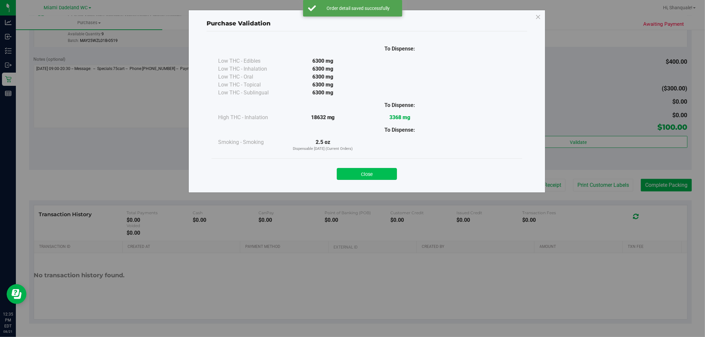
click at [375, 177] on button "Close" at bounding box center [367, 174] width 60 height 12
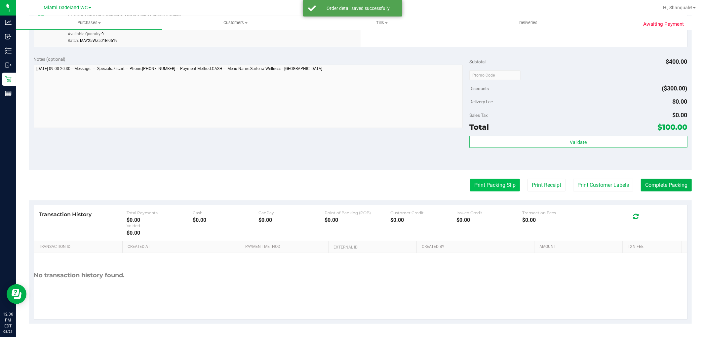
click at [502, 184] on button "Print Packing Slip" at bounding box center [495, 185] width 50 height 13
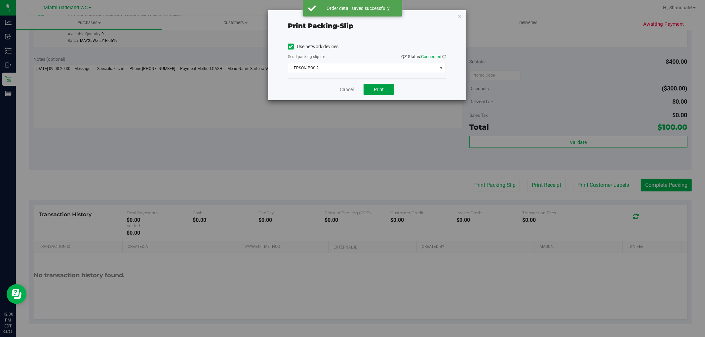
click at [385, 85] on button "Print" at bounding box center [378, 89] width 30 height 11
click at [344, 91] on link "Cancel" at bounding box center [347, 89] width 14 height 7
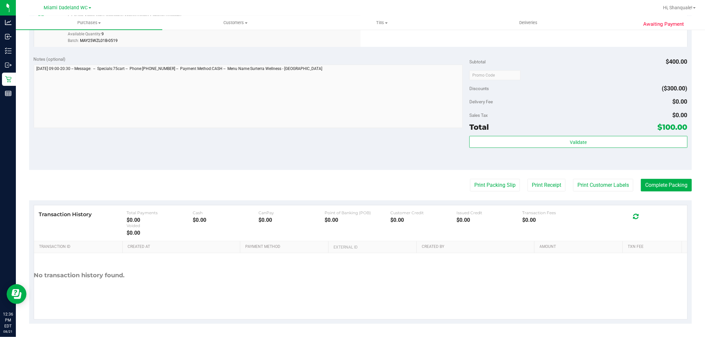
click at [674, 198] on purchase-details "Back Edit Purchase Cancel Purchase View Profile # 11822794 BioTrack ID: - Submi…" at bounding box center [360, 21] width 662 height 606
click at [667, 179] on button "Complete Packing" at bounding box center [666, 185] width 51 height 13
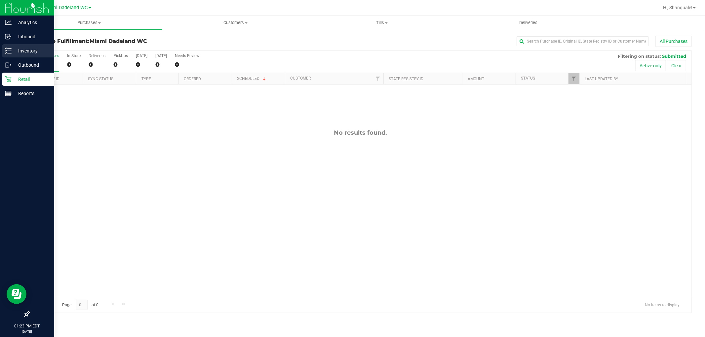
click at [44, 50] on p "Inventory" at bounding box center [32, 51] width 40 height 8
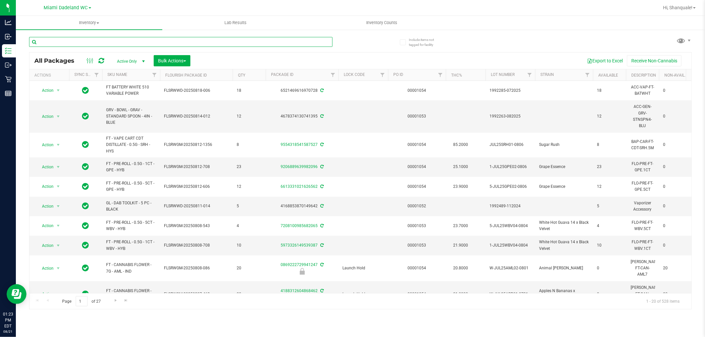
click at [95, 44] on input "text" at bounding box center [180, 42] width 303 height 10
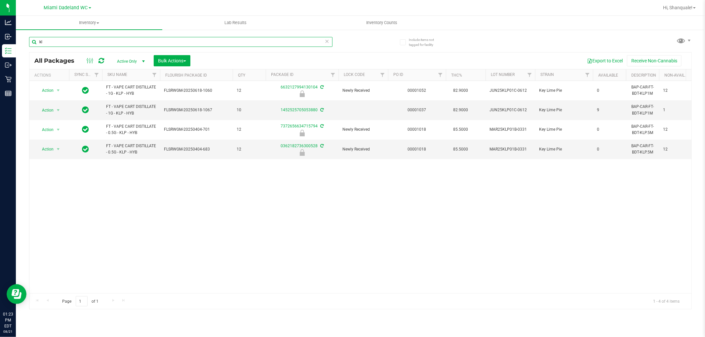
type input "k"
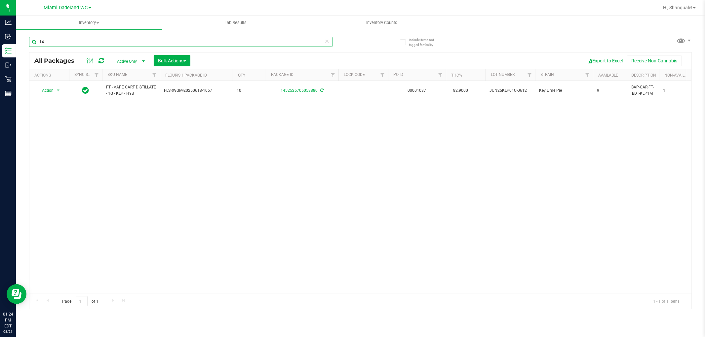
type input "1"
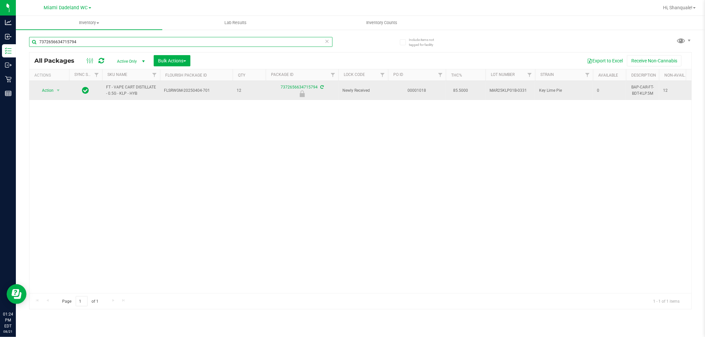
type input "7372656634715794"
click at [60, 97] on td "Action Action Edit attributes Global inventory Locate package Package audit log…" at bounding box center [49, 90] width 40 height 19
click at [57, 91] on span "select" at bounding box center [57, 90] width 5 height 5
